Goal: Transaction & Acquisition: Purchase product/service

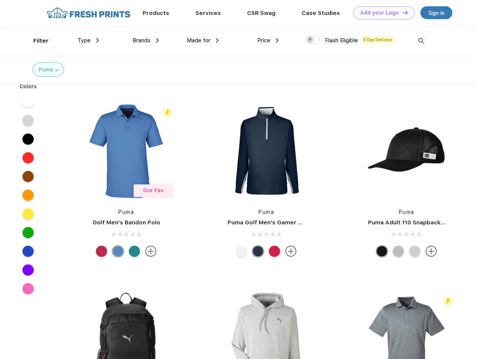
click at [381, 13] on link "Add your Logo Design Tool" at bounding box center [384, 12] width 62 height 13
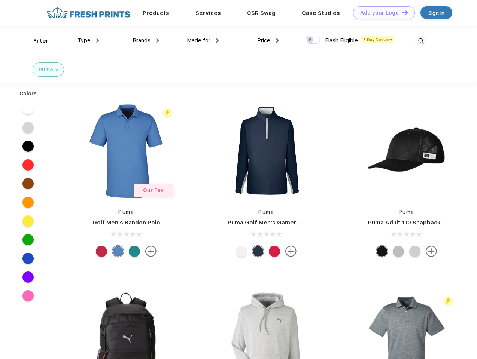
click at [0, 0] on div "Design Tool" at bounding box center [0, 0] width 0 height 0
click at [402, 12] on link "Add your Logo Design Tool" at bounding box center [384, 12] width 62 height 13
click at [36, 41] on div "Filter" at bounding box center [40, 41] width 15 height 9
click at [88, 40] on span "Type" at bounding box center [84, 40] width 13 height 7
click at [146, 40] on span "Brands" at bounding box center [142, 40] width 18 height 7
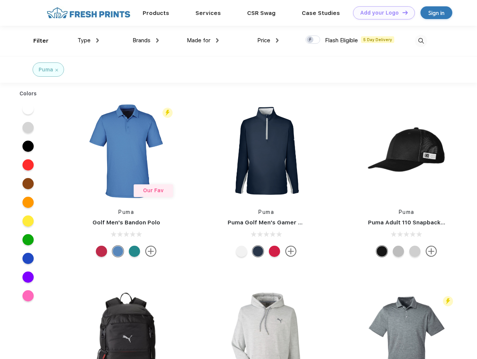
click at [203, 40] on span "Made for" at bounding box center [199, 40] width 24 height 7
click at [268, 40] on span "Price" at bounding box center [263, 40] width 13 height 7
click at [313, 40] on div at bounding box center [313, 40] width 15 height 8
click at [310, 40] on input "checkbox" at bounding box center [308, 37] width 5 height 5
click at [421, 41] on img at bounding box center [421, 41] width 12 height 12
